Goal: Information Seeking & Learning: Learn about a topic

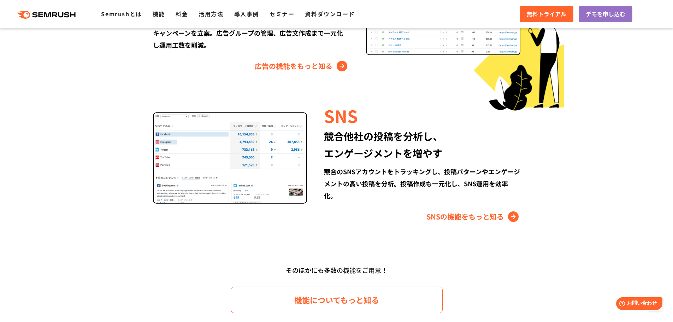
scroll to position [918, 0]
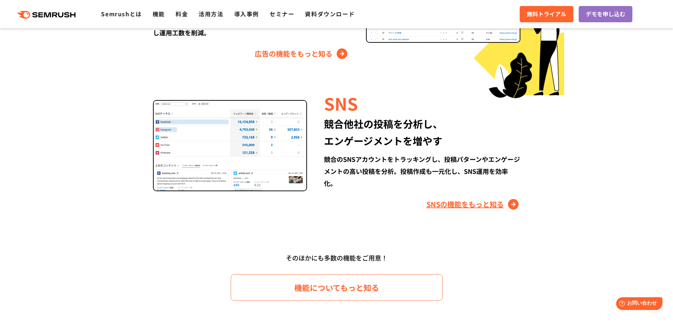
click at [458, 207] on link "SNSの機能をもっと知る" at bounding box center [473, 203] width 94 height 11
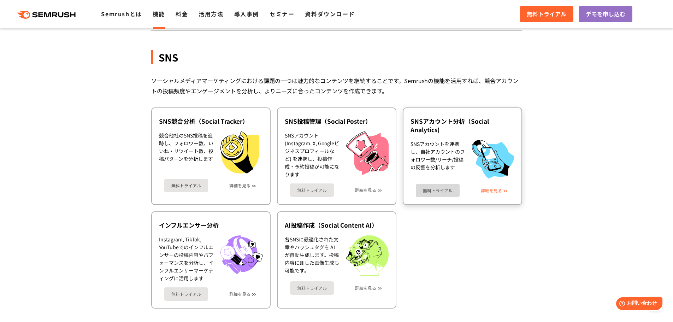
click at [484, 189] on link "詳細を見る" at bounding box center [491, 190] width 21 height 5
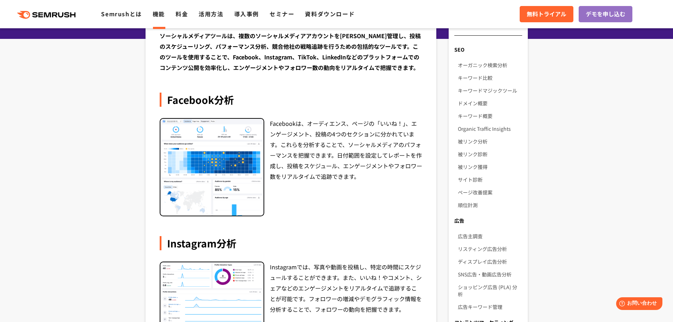
scroll to position [106, 0]
